Goal: Task Accomplishment & Management: Complete application form

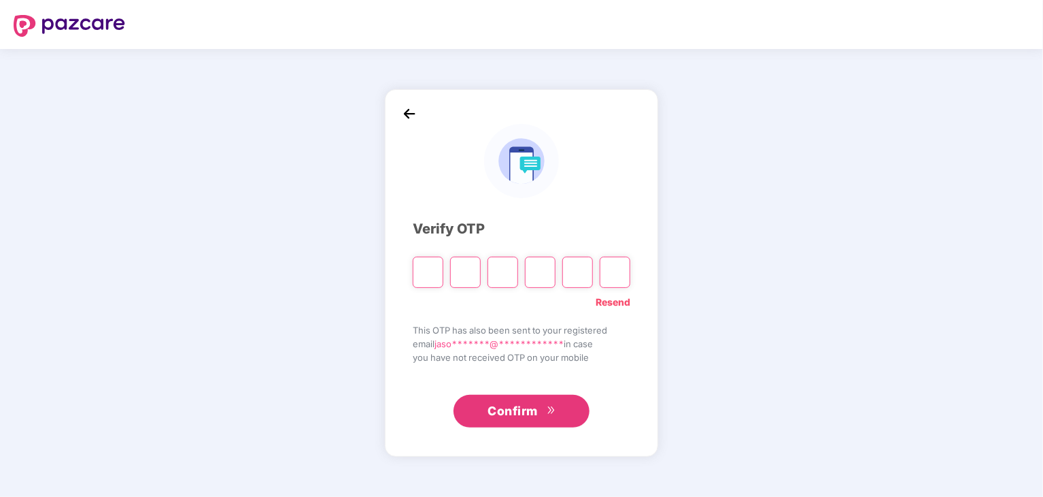
type input "*"
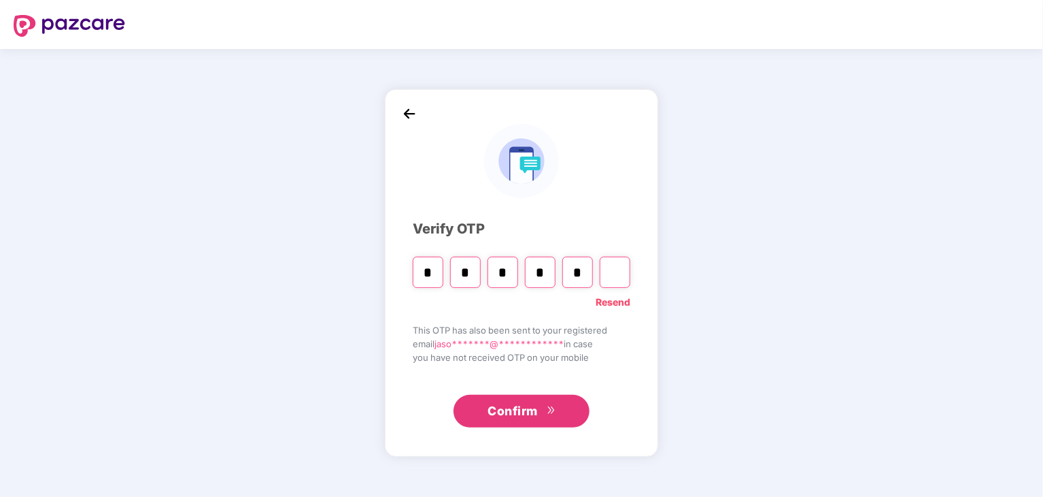
type input "*"
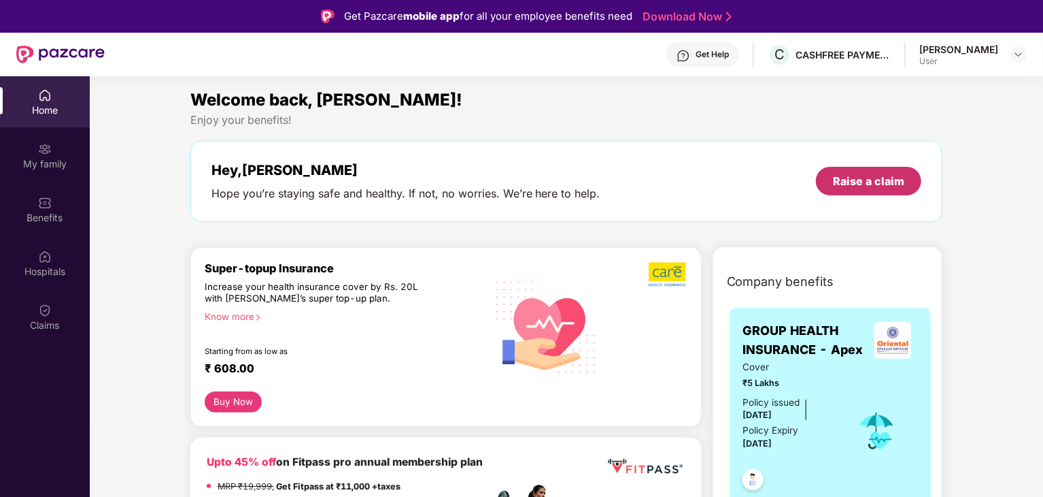
click at [850, 178] on div "Raise a claim" at bounding box center [868, 180] width 71 height 15
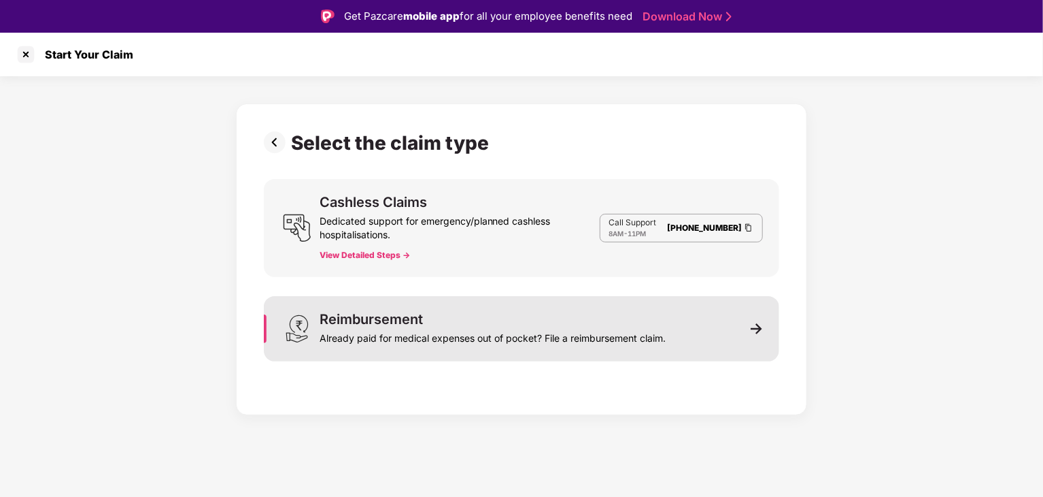
click at [416, 307] on div "Reimbursement Already paid for medical expenses out of pocket? File a reimburse…" at bounding box center [522, 328] width 516 height 65
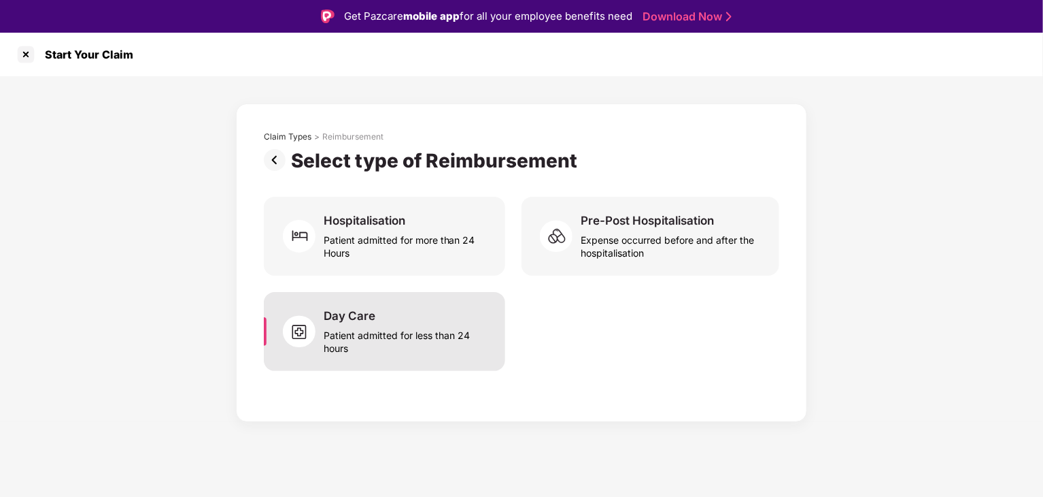
click at [431, 369] on div "Day Care Patient admitted for less than 24 hours" at bounding box center [384, 331] width 241 height 79
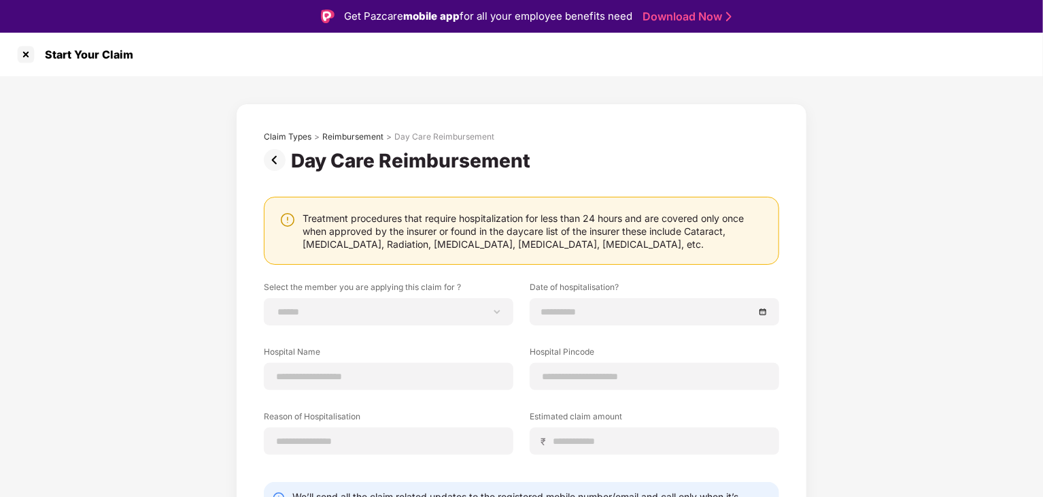
click at [270, 158] on img at bounding box center [277, 160] width 27 height 22
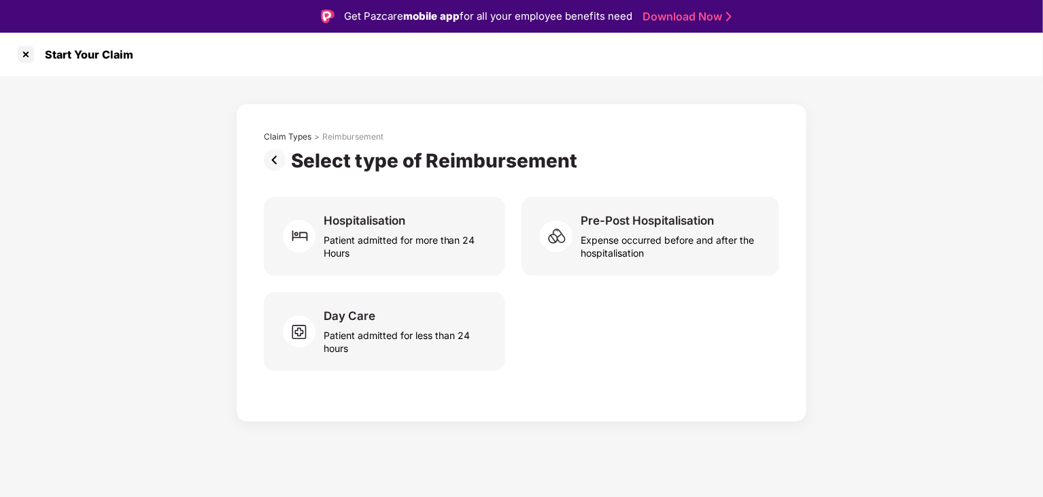
click at [280, 164] on img at bounding box center [277, 160] width 27 height 22
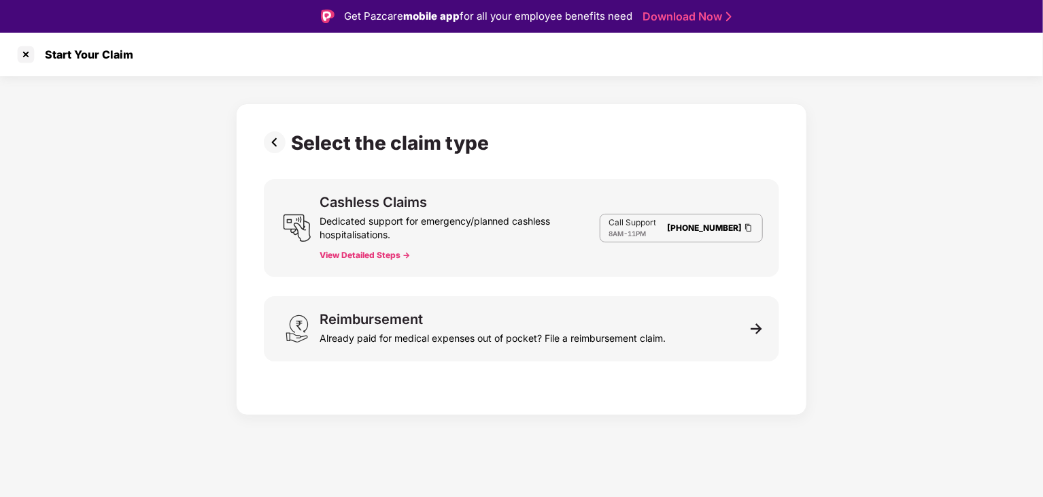
click at [275, 148] on img at bounding box center [277, 142] width 27 height 22
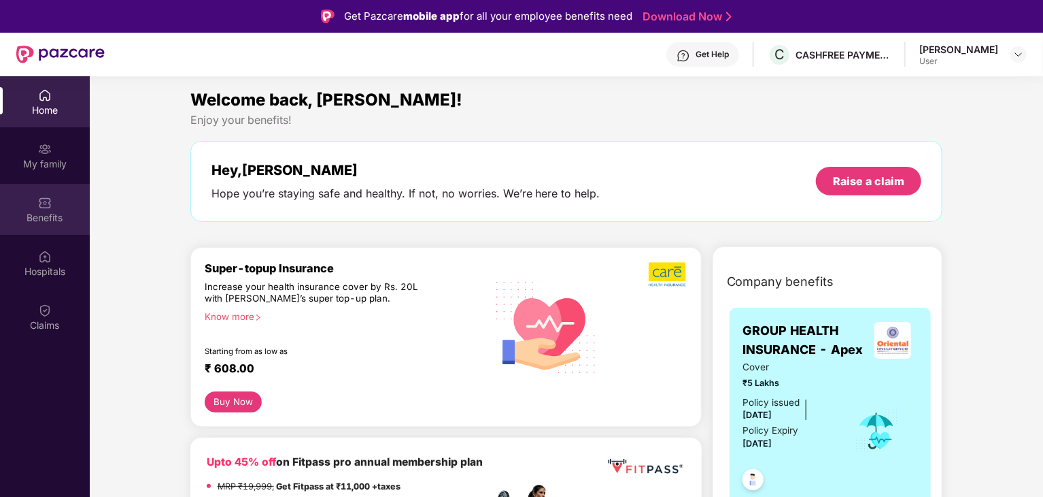
click at [49, 224] on div "Benefits" at bounding box center [45, 209] width 90 height 51
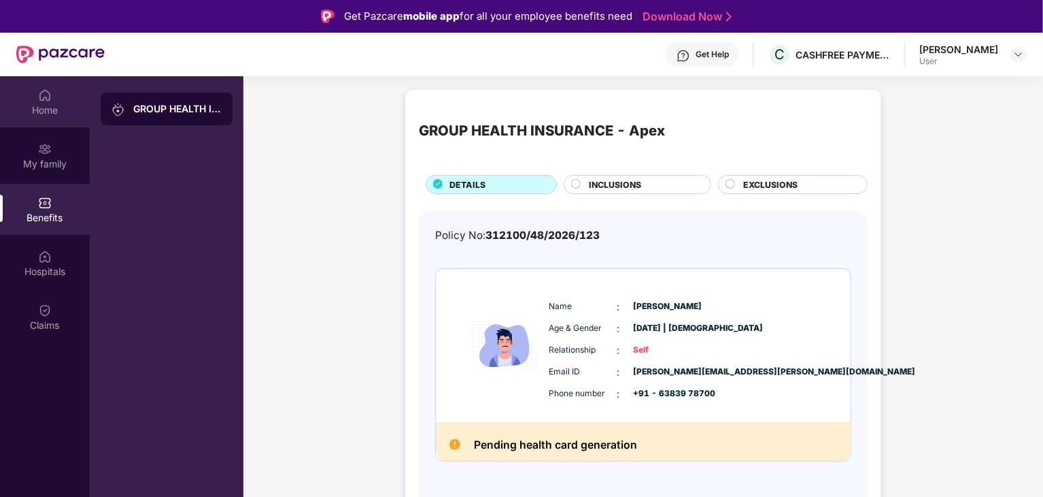
click at [71, 116] on div "Home" at bounding box center [45, 110] width 90 height 14
